Goal: Find contact information: Find contact information

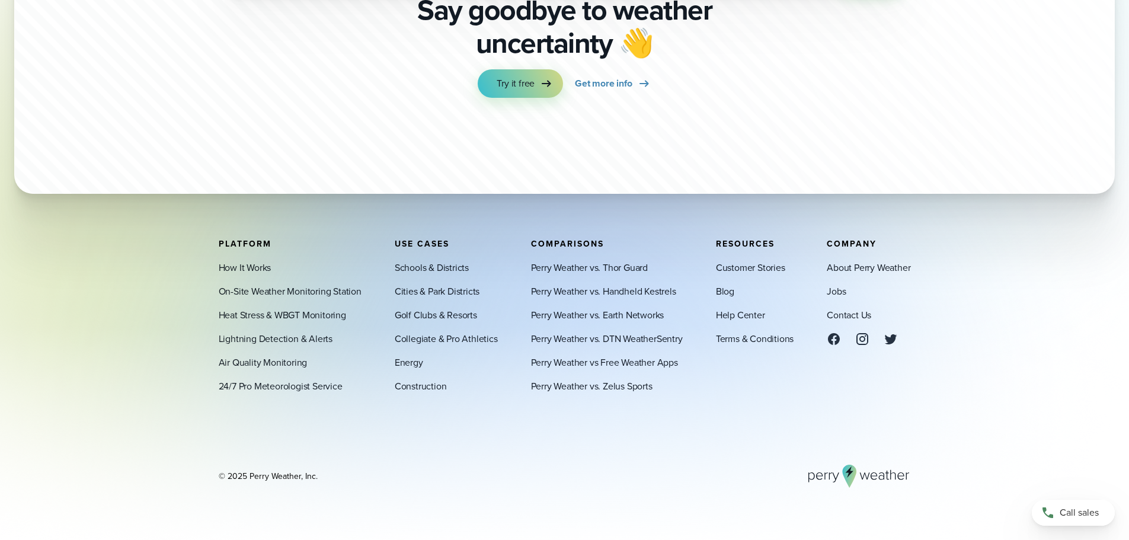
scroll to position [4159, 0]
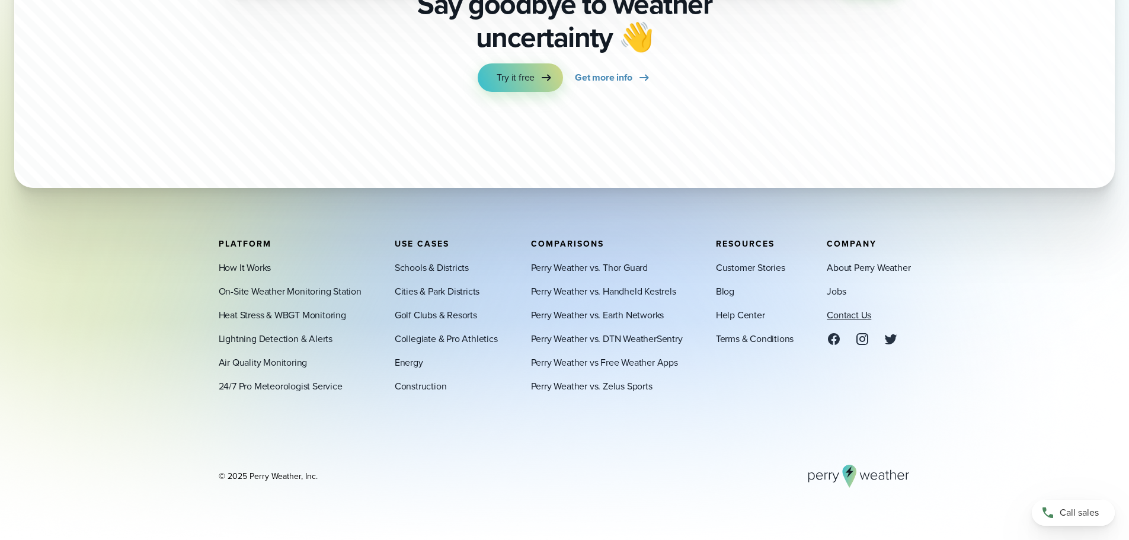
click at [840, 313] on link "Contact Us" at bounding box center [848, 314] width 44 height 14
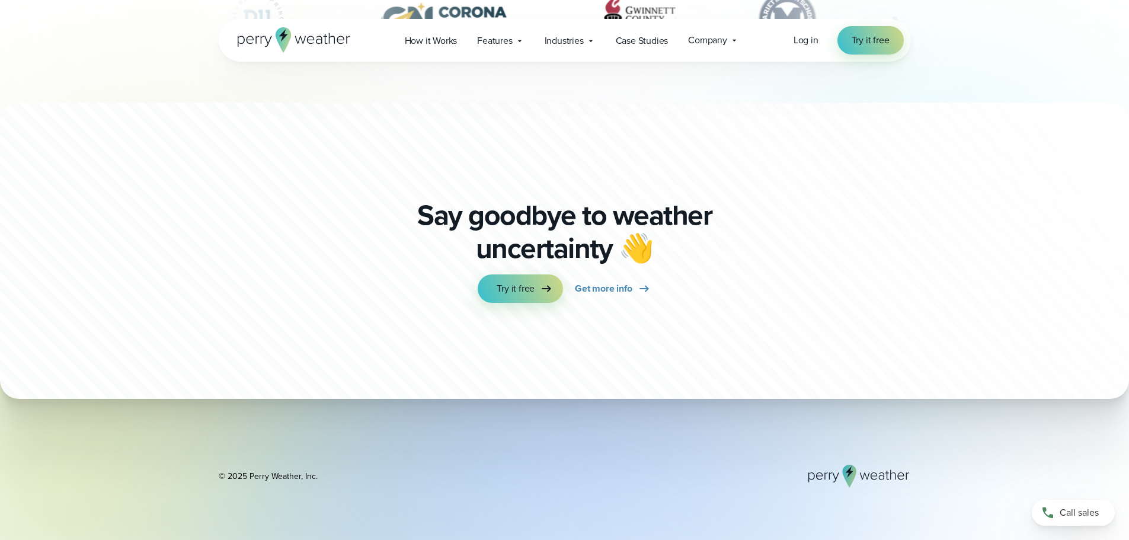
scroll to position [3147, 0]
